Goal: Information Seeking & Learning: Learn about a topic

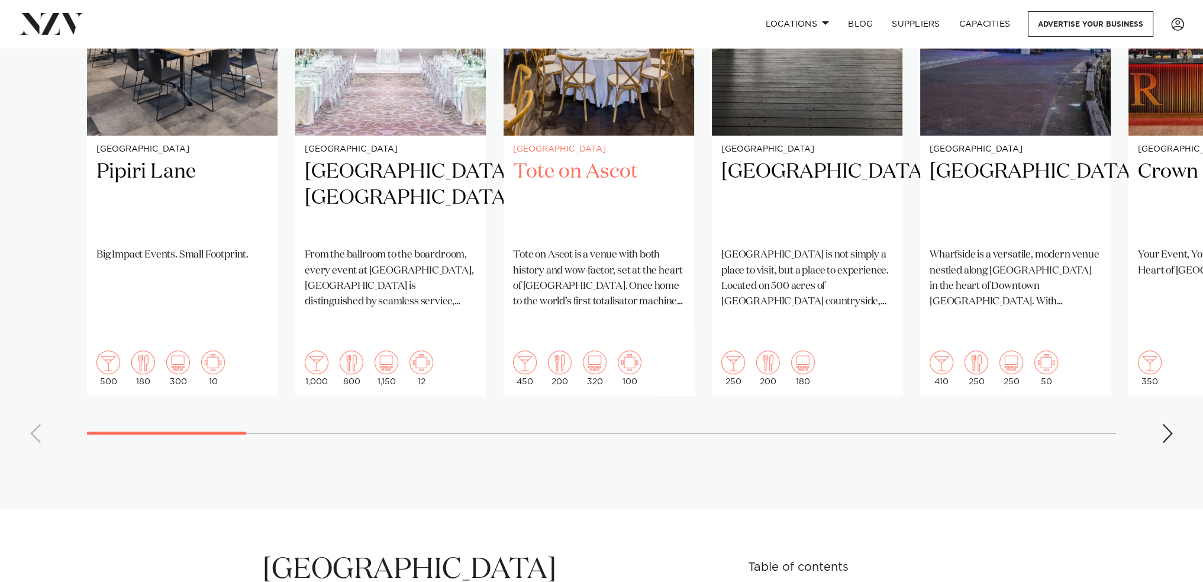
scroll to position [1006, 0]
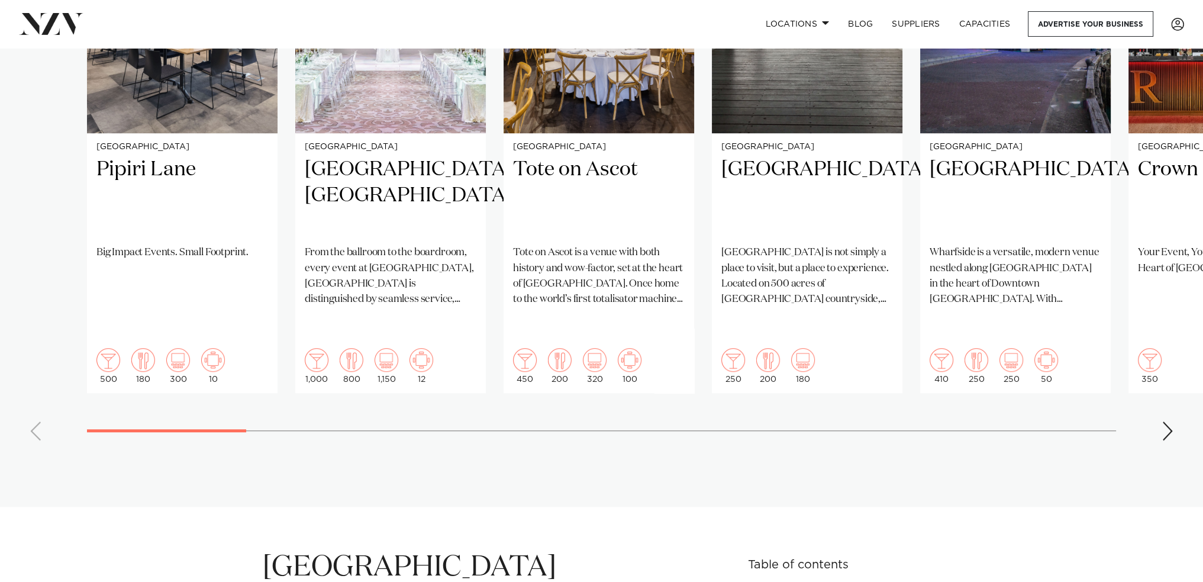
click at [1165, 421] on div "Next slide" at bounding box center [1167, 430] width 12 height 19
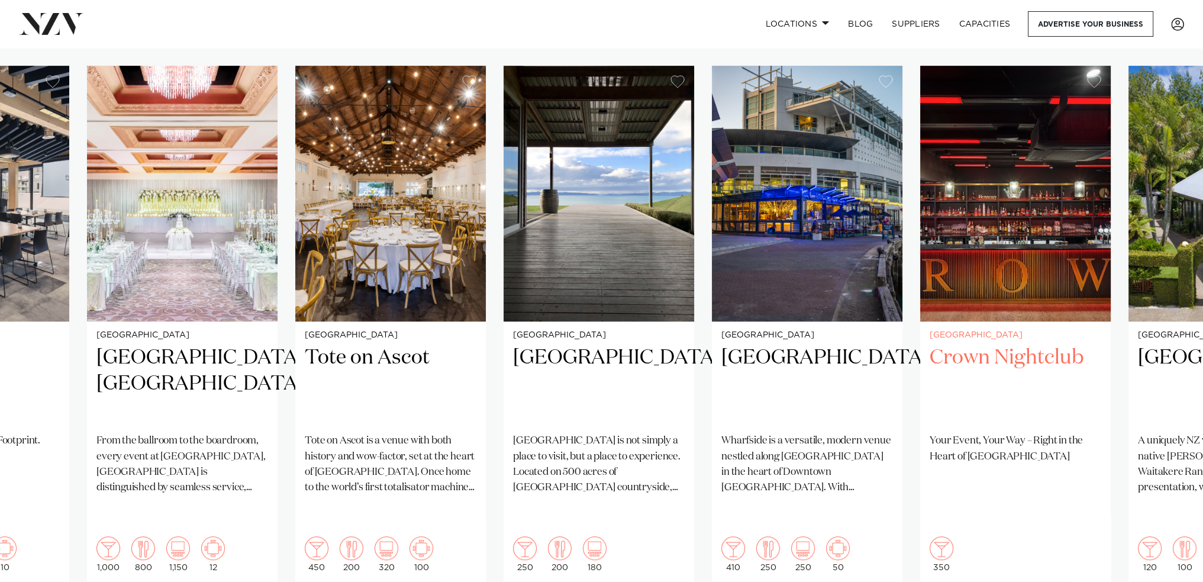
scroll to position [887, 0]
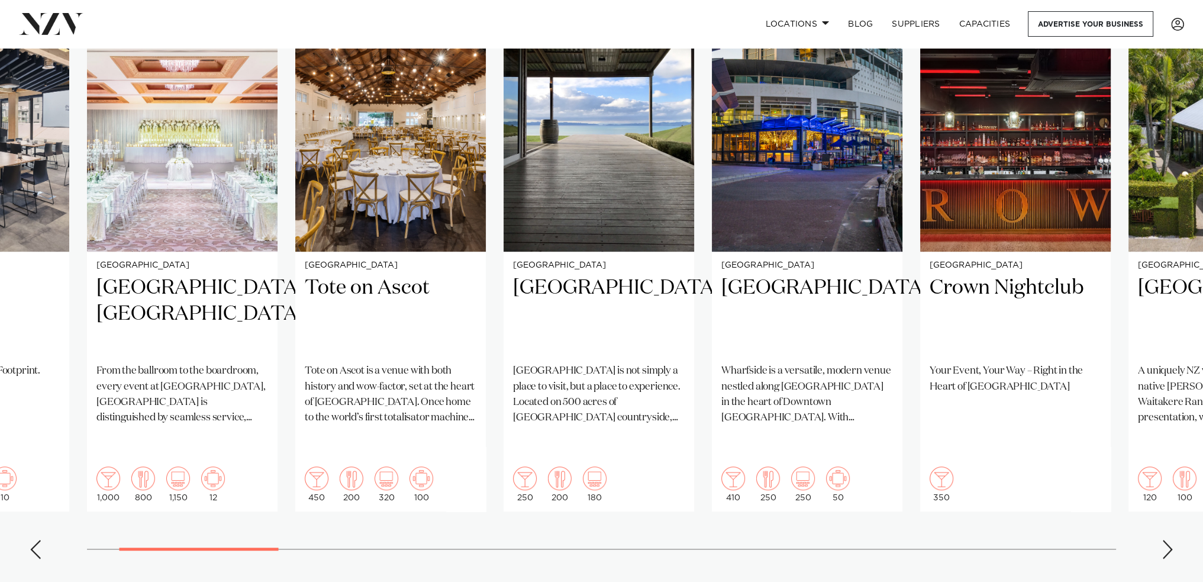
click at [1167, 540] on div "Next slide" at bounding box center [1167, 549] width 12 height 19
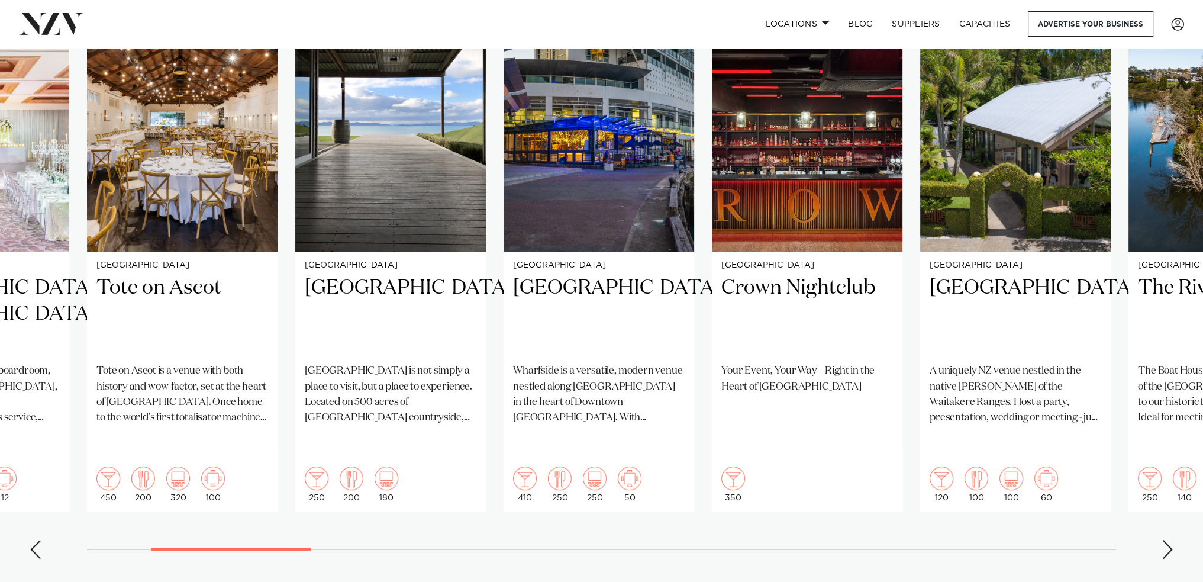
click at [1167, 540] on div "Next slide" at bounding box center [1167, 549] width 12 height 19
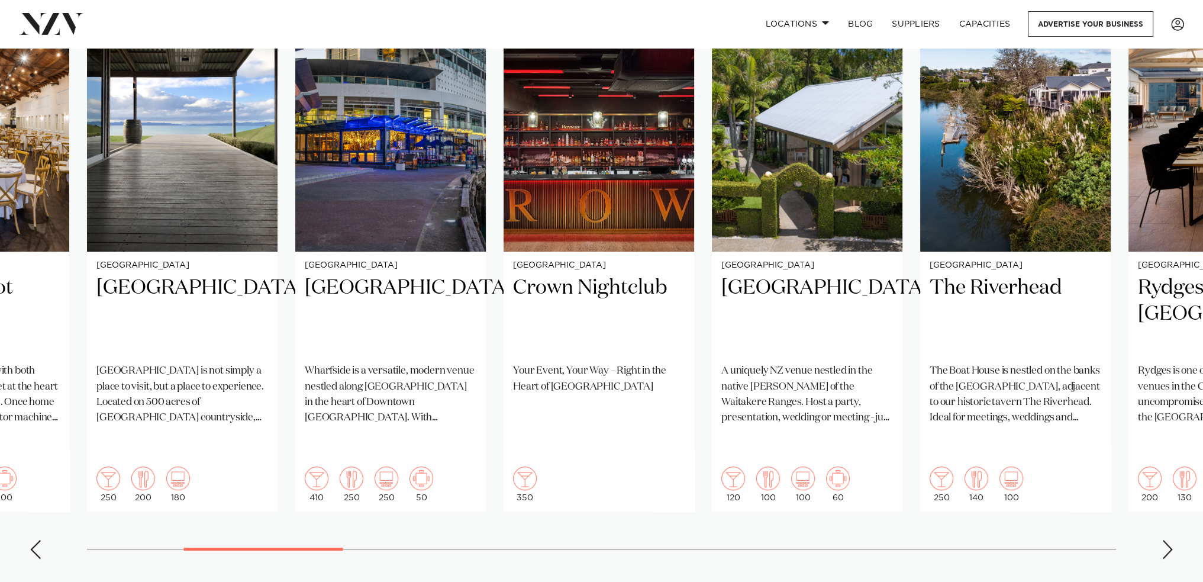
click at [1167, 540] on div "Next slide" at bounding box center [1167, 549] width 12 height 19
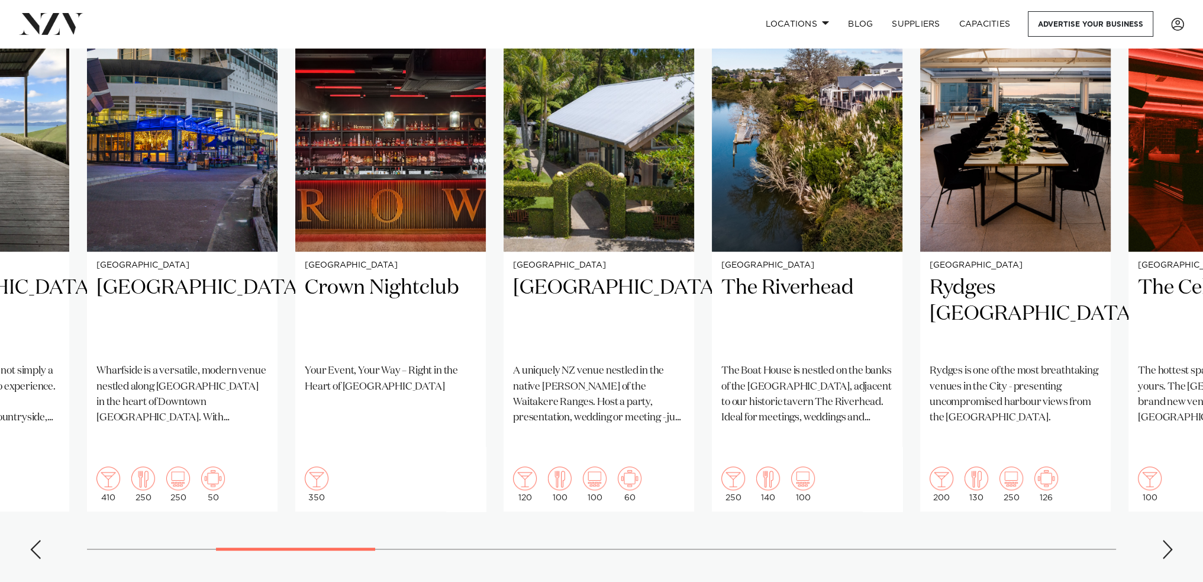
click at [1167, 540] on div "Next slide" at bounding box center [1167, 549] width 12 height 19
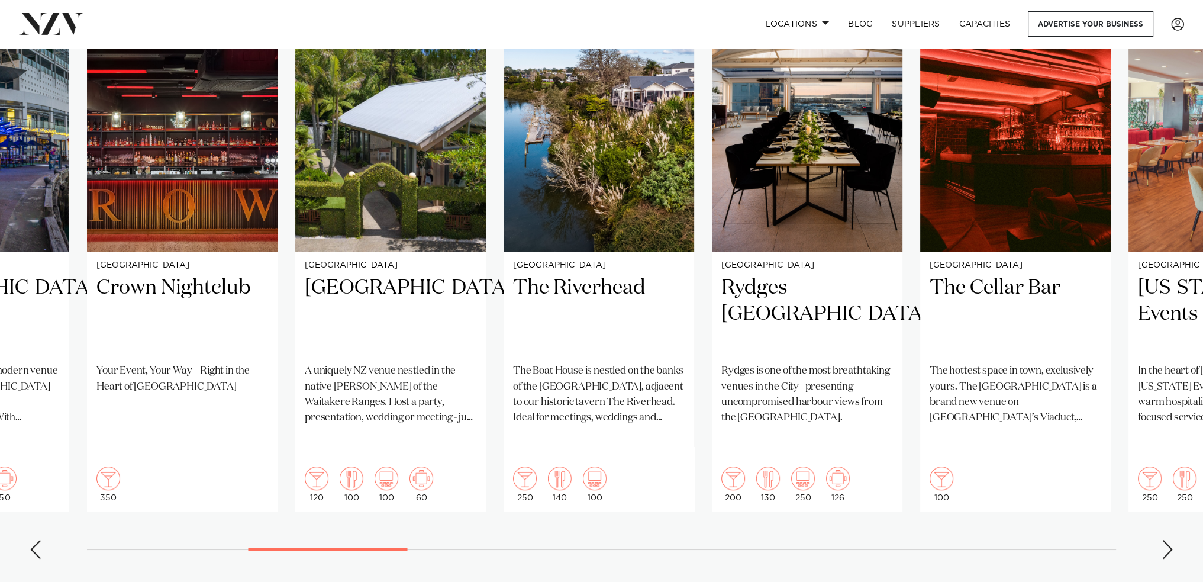
click at [1167, 540] on div "Next slide" at bounding box center [1167, 549] width 12 height 19
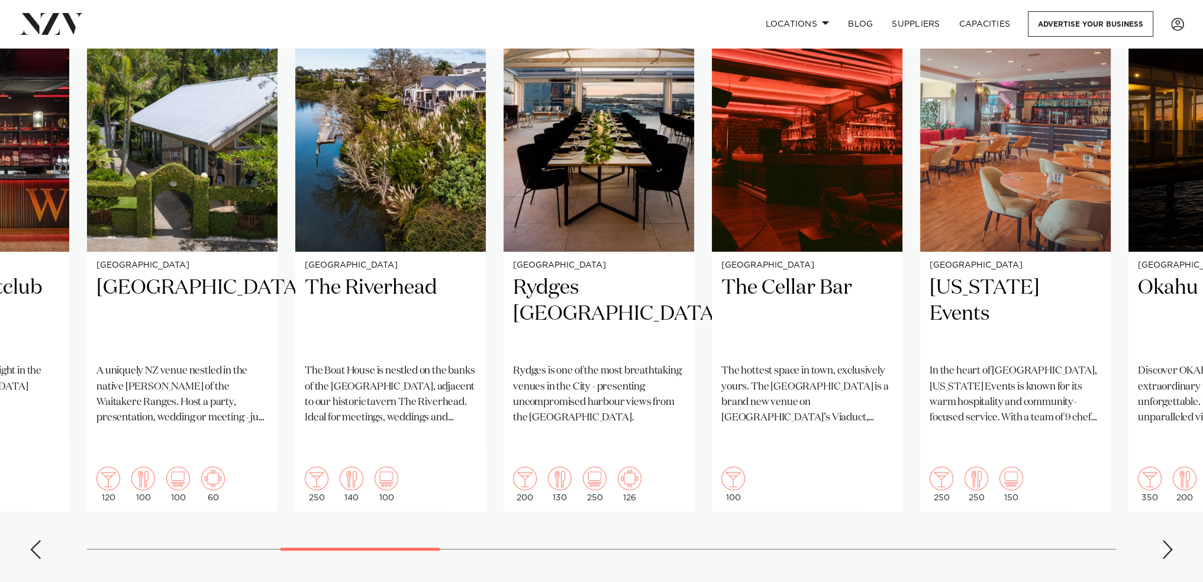
click at [1167, 540] on div "Next slide" at bounding box center [1167, 549] width 12 height 19
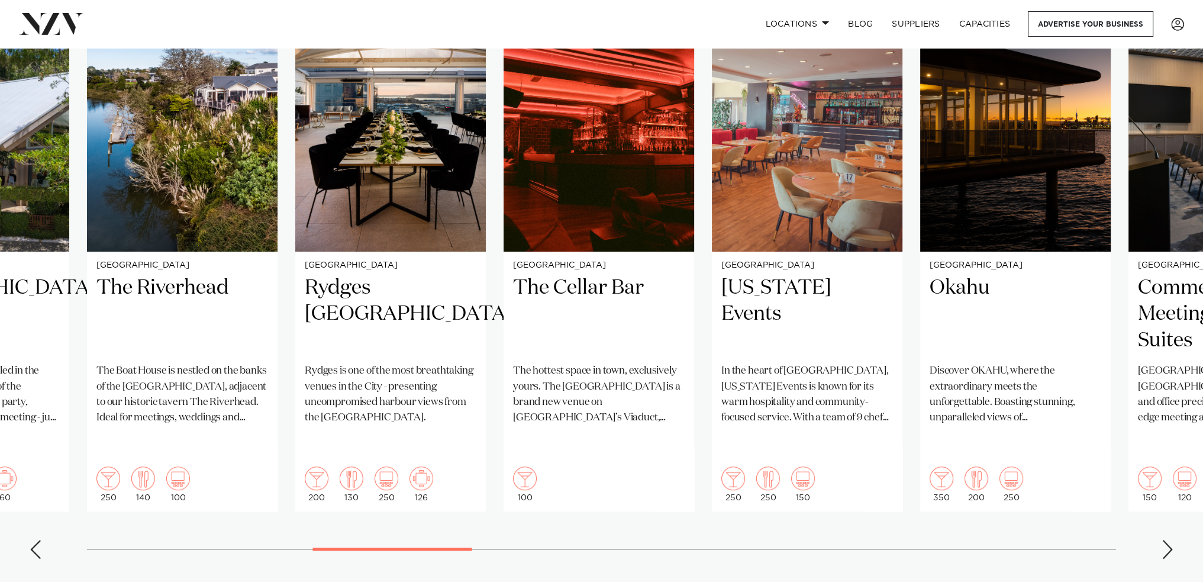
click at [1167, 540] on div "Next slide" at bounding box center [1167, 549] width 12 height 19
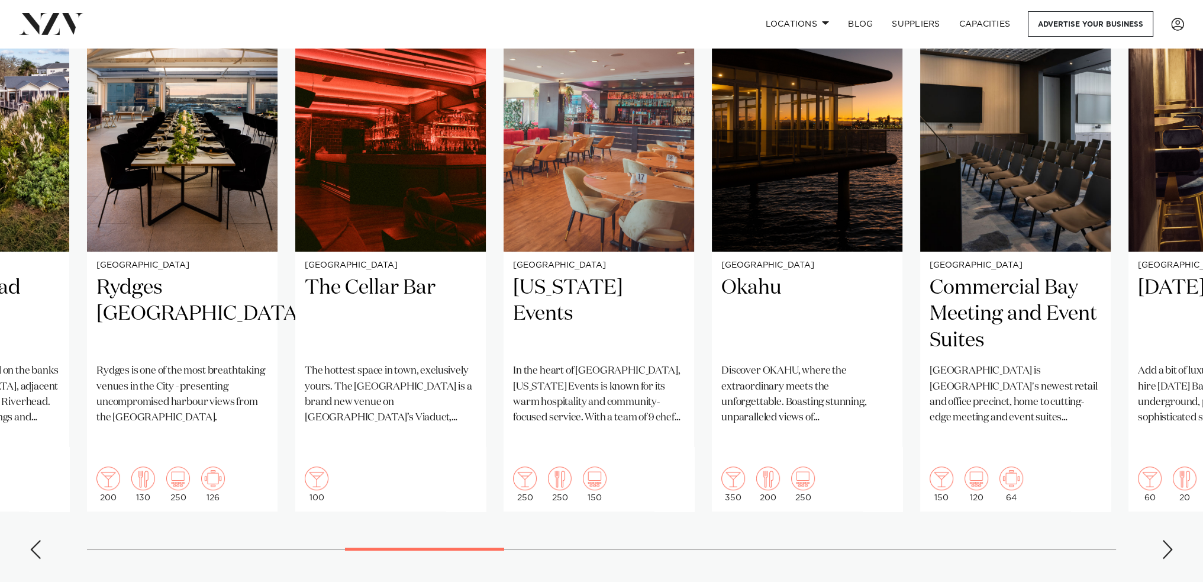
click at [1167, 540] on div "Next slide" at bounding box center [1167, 549] width 12 height 19
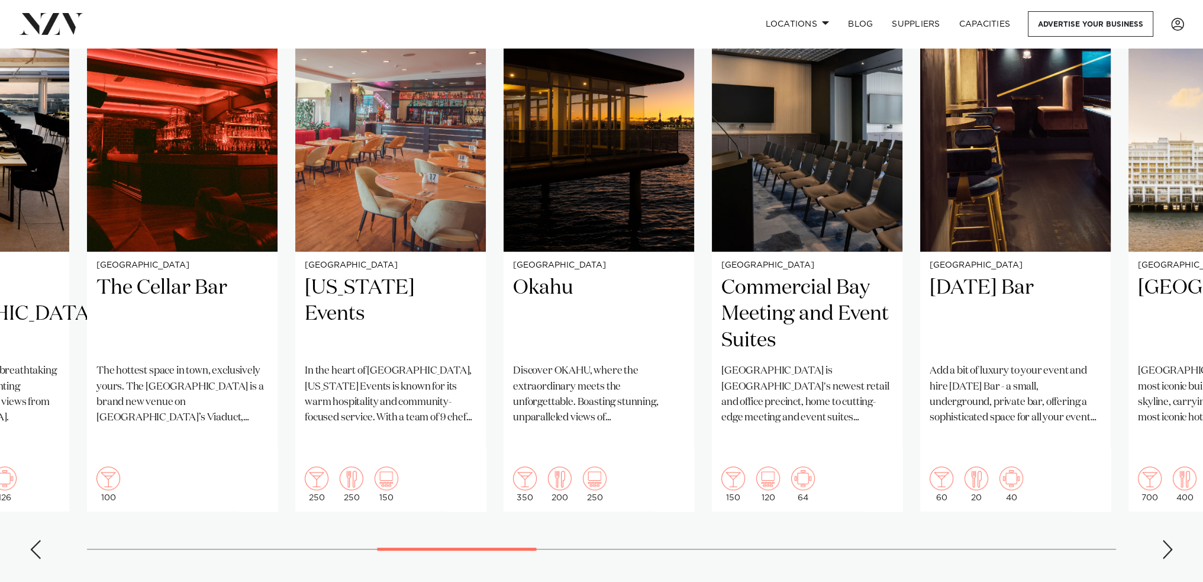
click at [1167, 540] on div "Next slide" at bounding box center [1167, 549] width 12 height 19
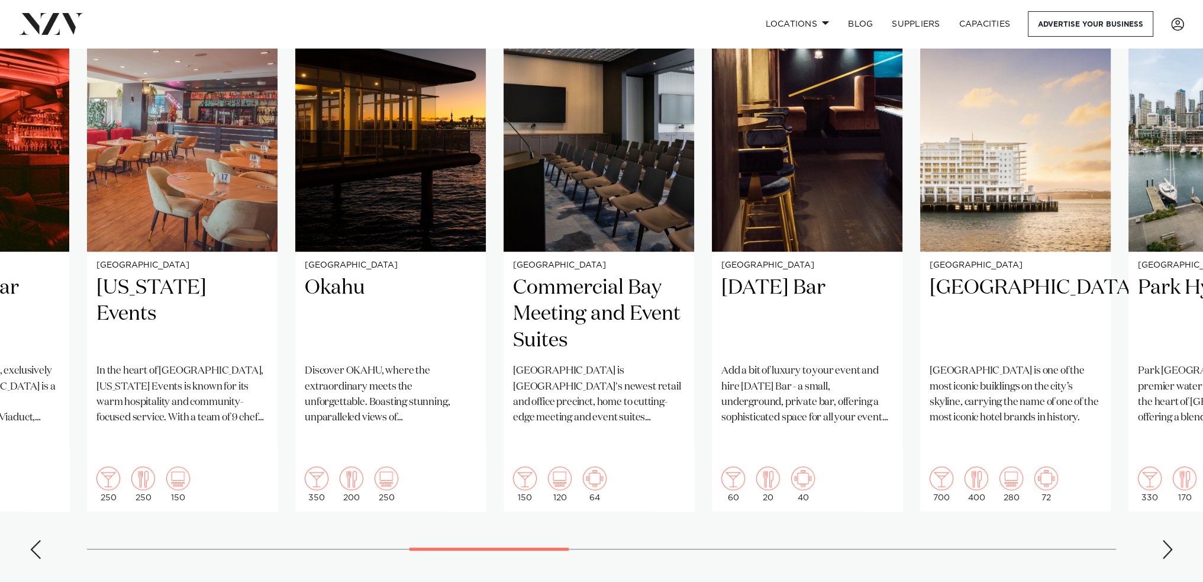
click at [1167, 540] on div "Next slide" at bounding box center [1167, 549] width 12 height 19
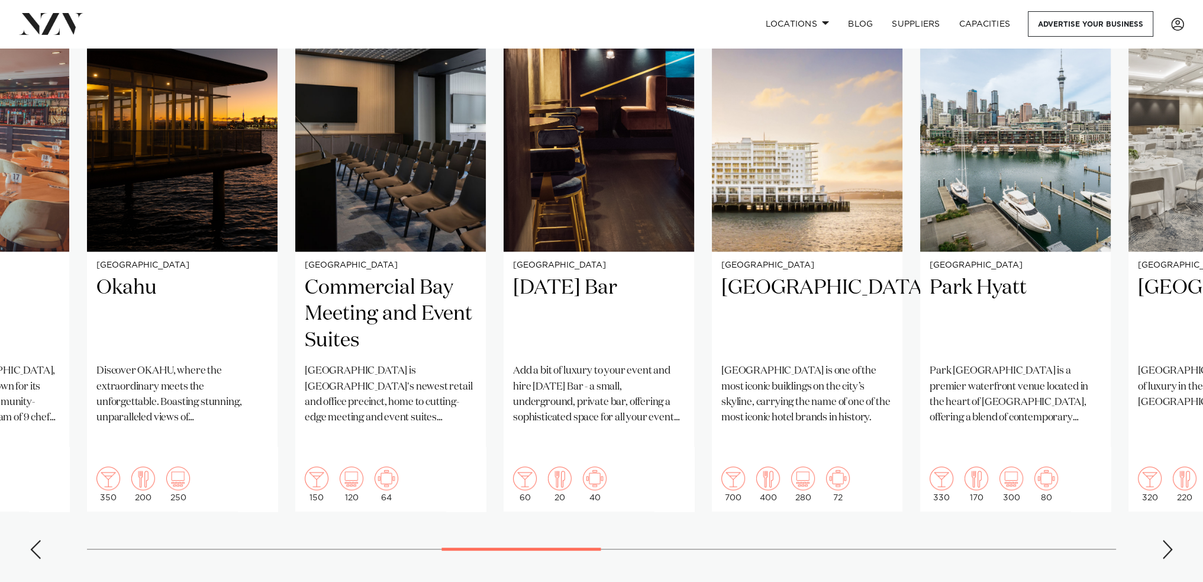
click at [1167, 540] on div "Next slide" at bounding box center [1167, 549] width 12 height 19
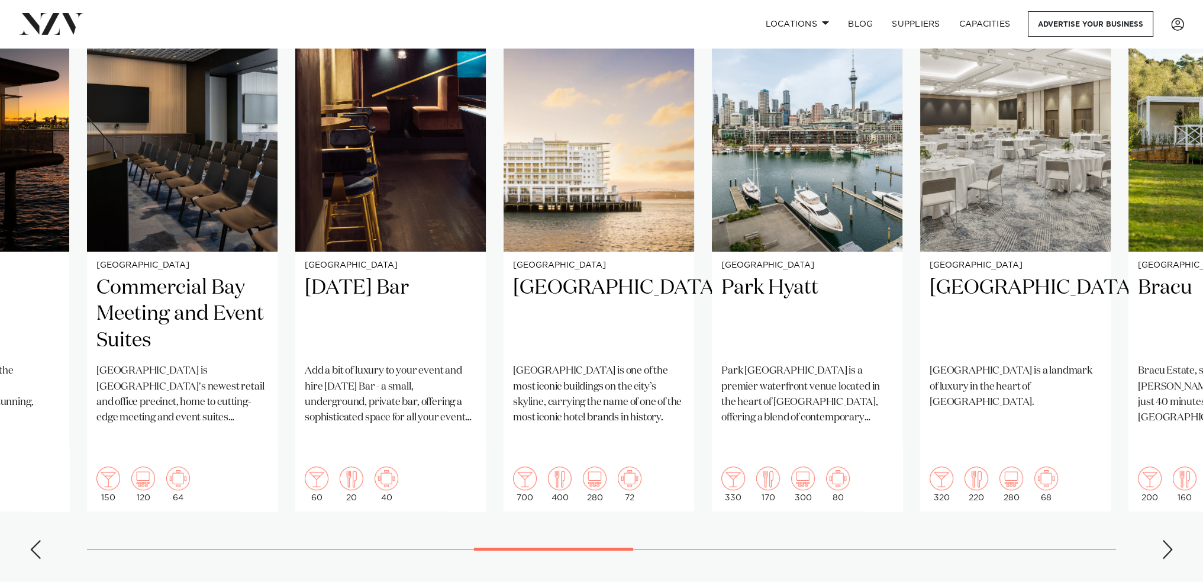
click at [1167, 540] on div "Next slide" at bounding box center [1167, 549] width 12 height 19
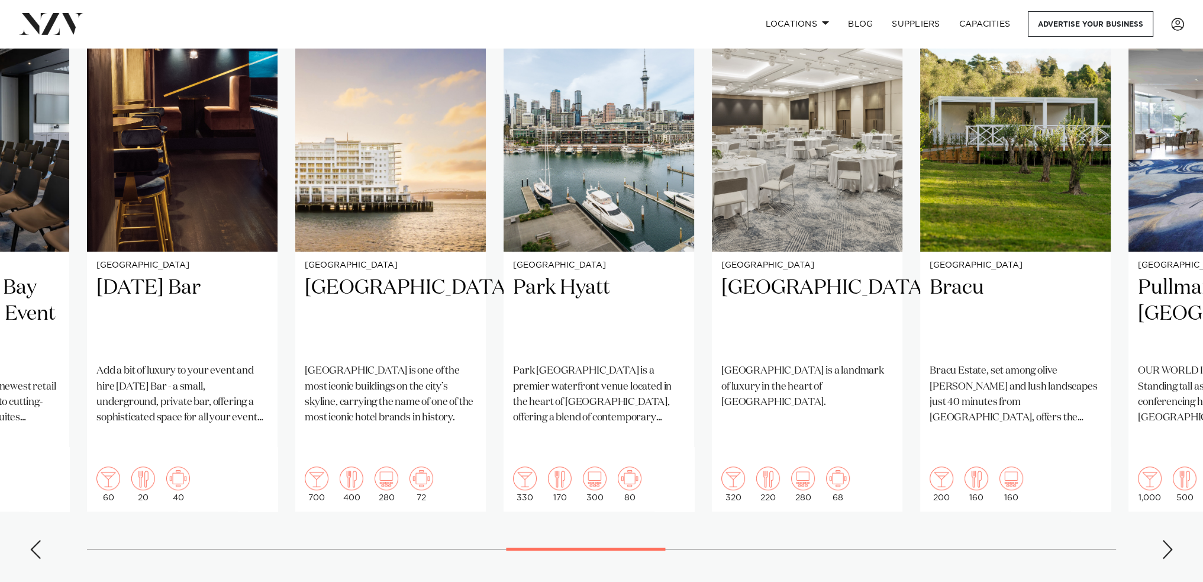
click at [1167, 540] on div "Next slide" at bounding box center [1167, 549] width 12 height 19
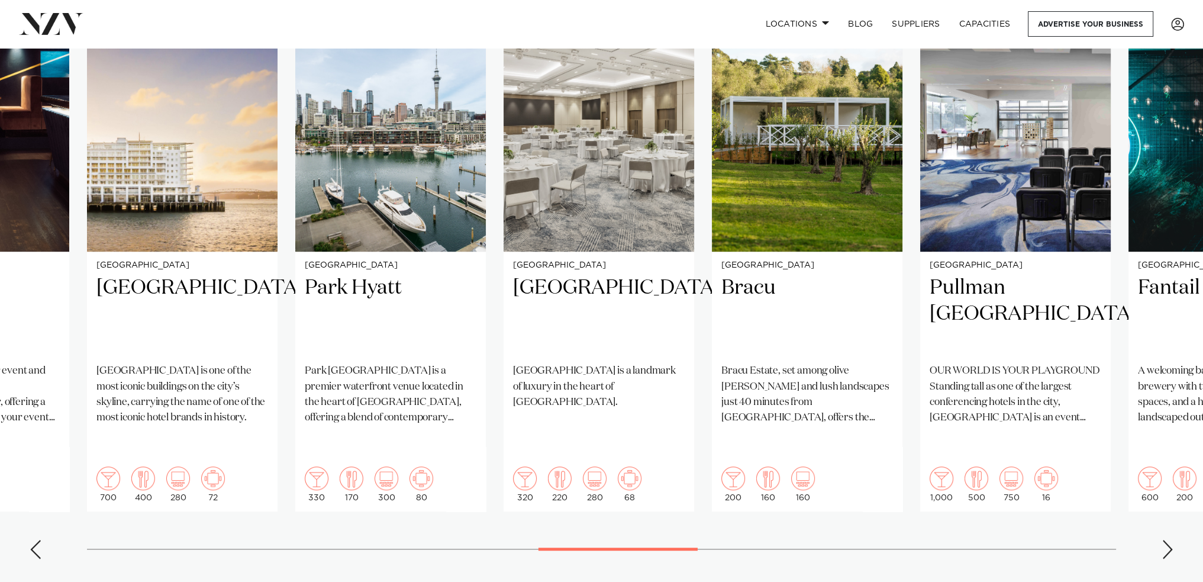
click at [1167, 540] on div "Next slide" at bounding box center [1167, 549] width 12 height 19
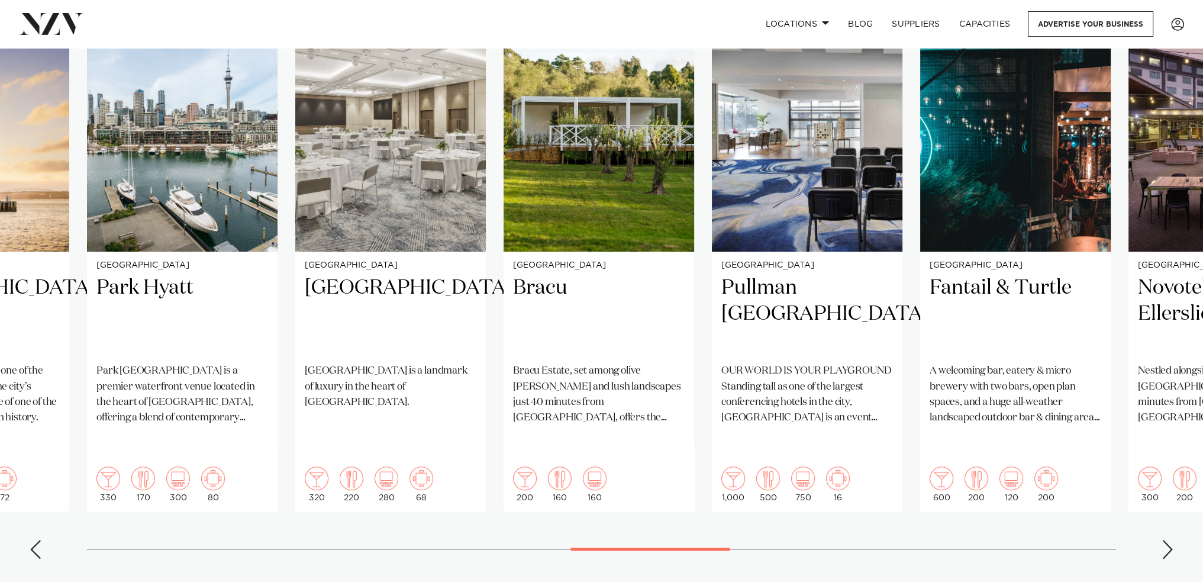
click at [1167, 540] on div "Next slide" at bounding box center [1167, 549] width 12 height 19
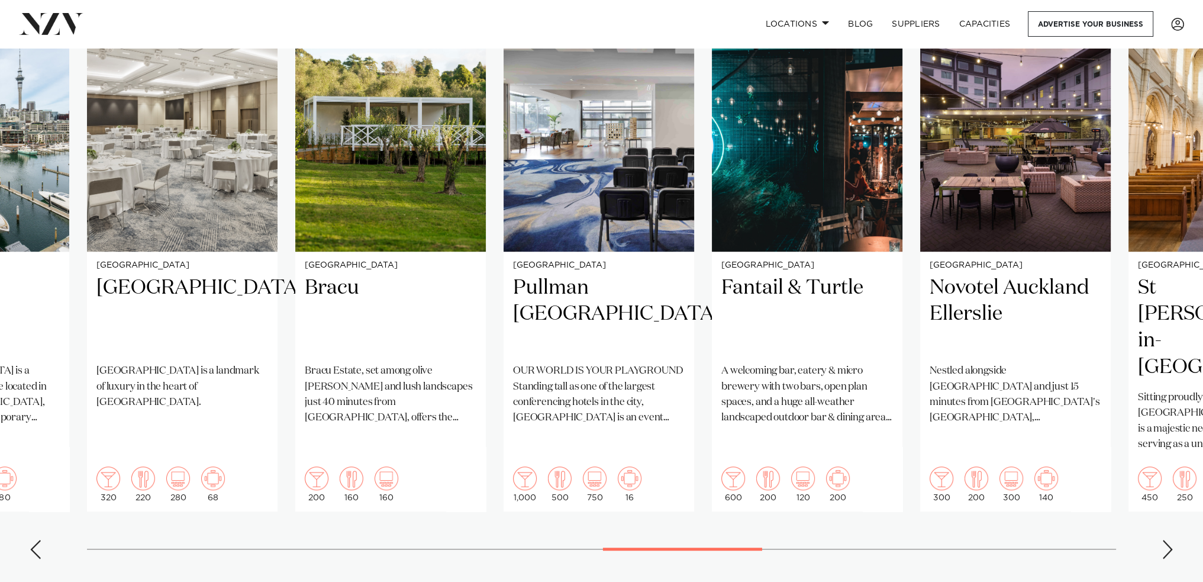
click at [1167, 540] on div "Next slide" at bounding box center [1167, 549] width 12 height 19
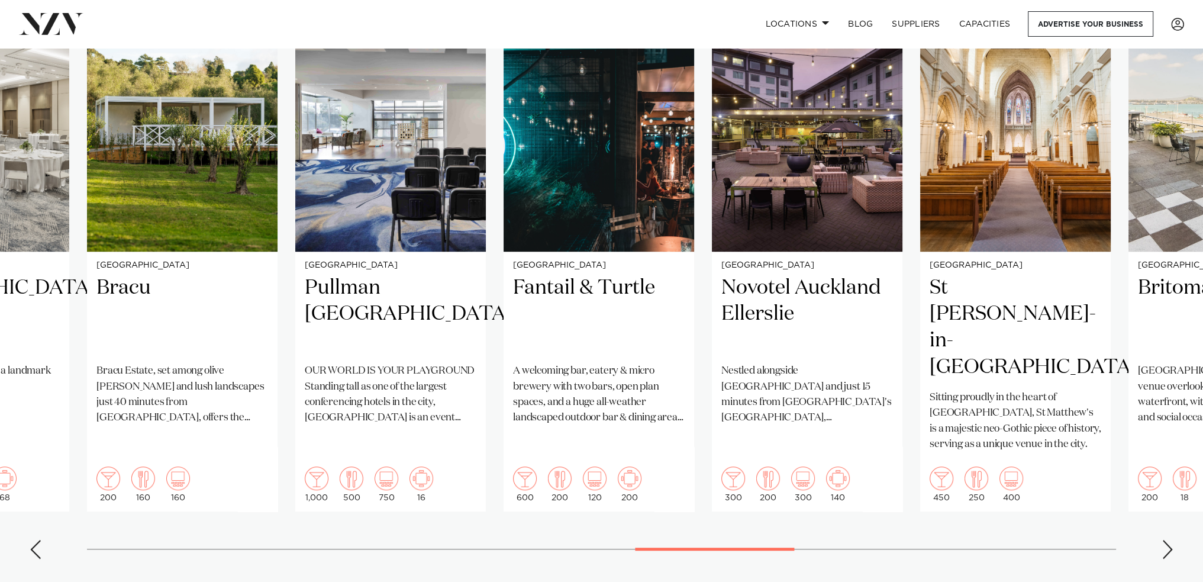
click at [1167, 540] on div "Next slide" at bounding box center [1167, 549] width 12 height 19
